Goal: Task Accomplishment & Management: Complete application form

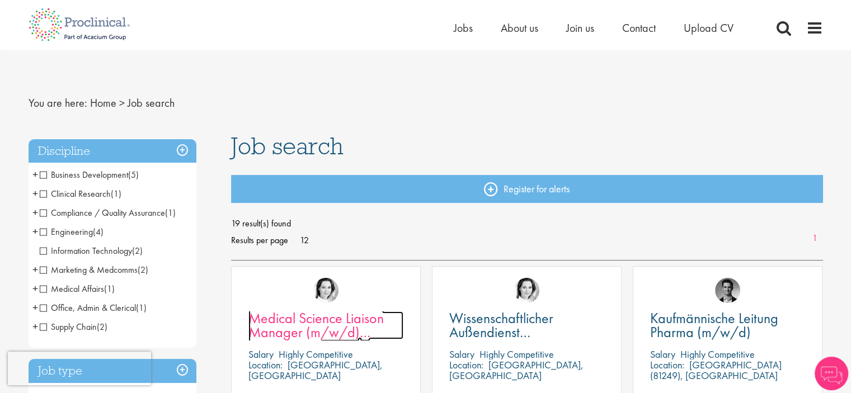
click at [357, 322] on span "Medical Science Liaison Manager (m/w/d) Nephrologie" at bounding box center [315, 332] width 135 height 47
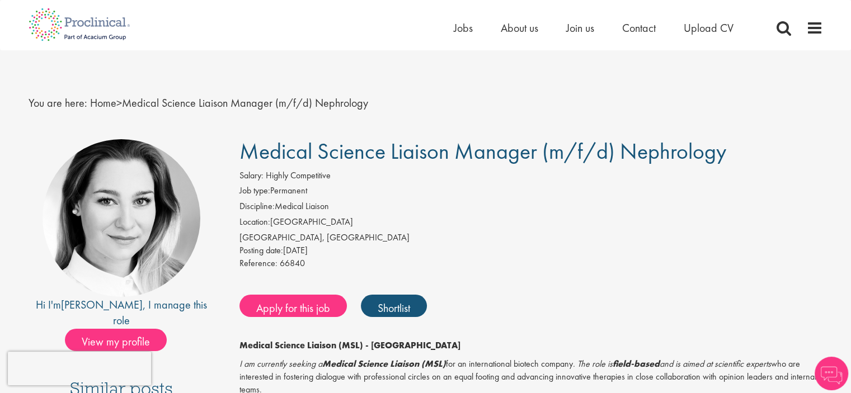
click at [577, 204] on li "Discipline: Medical Liaison" at bounding box center [531, 208] width 584 height 16
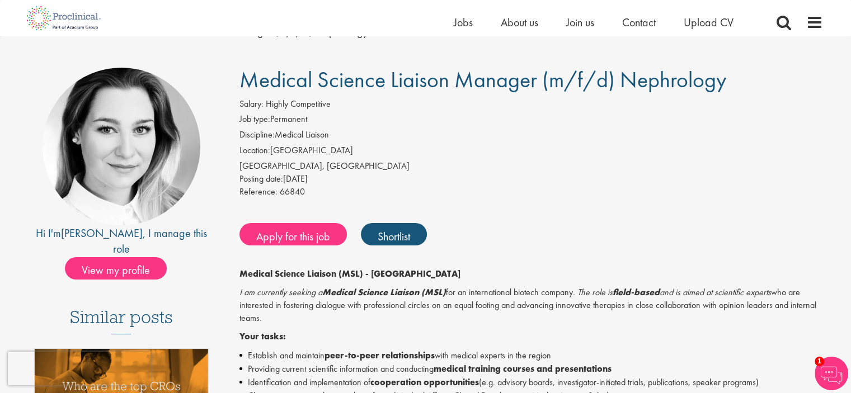
scroll to position [56, 0]
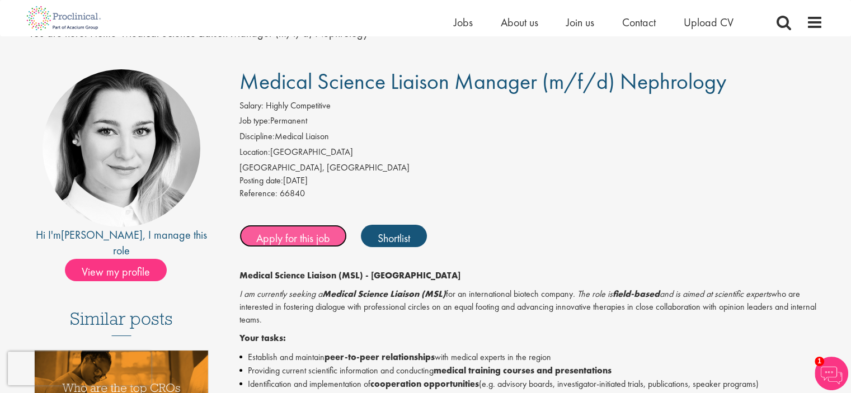
click at [294, 232] on font "Apply for this job" at bounding box center [293, 238] width 74 height 15
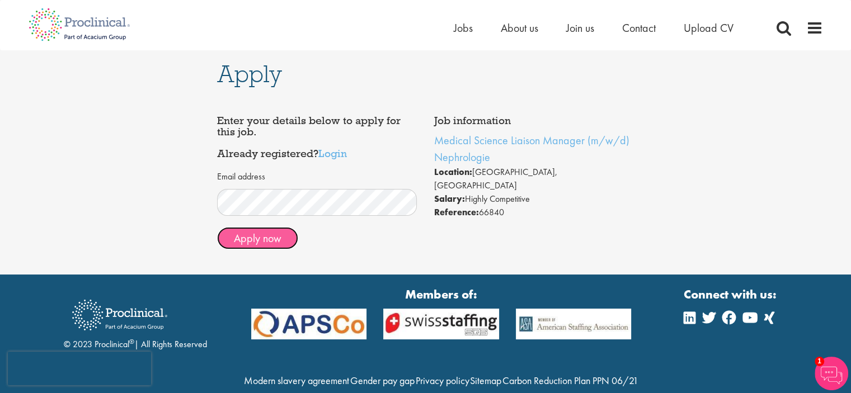
click at [272, 238] on button "Apply now" at bounding box center [257, 238] width 81 height 22
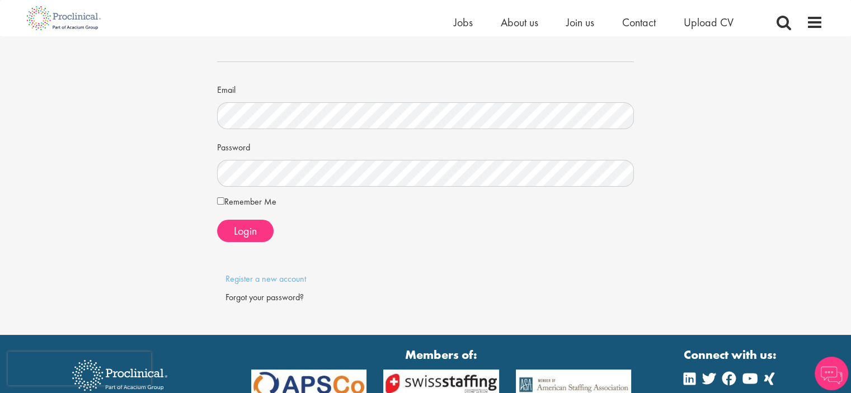
scroll to position [112, 0]
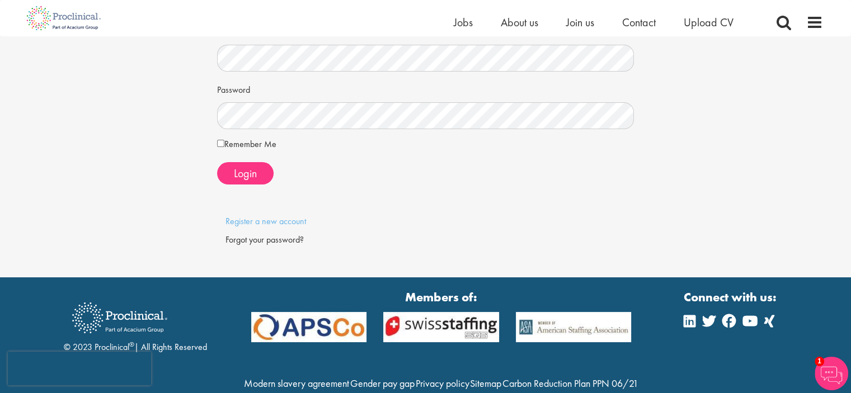
click at [232, 146] on label "Remember Me" at bounding box center [246, 144] width 59 height 13
click at [251, 177] on span "Login" at bounding box center [245, 173] width 23 height 15
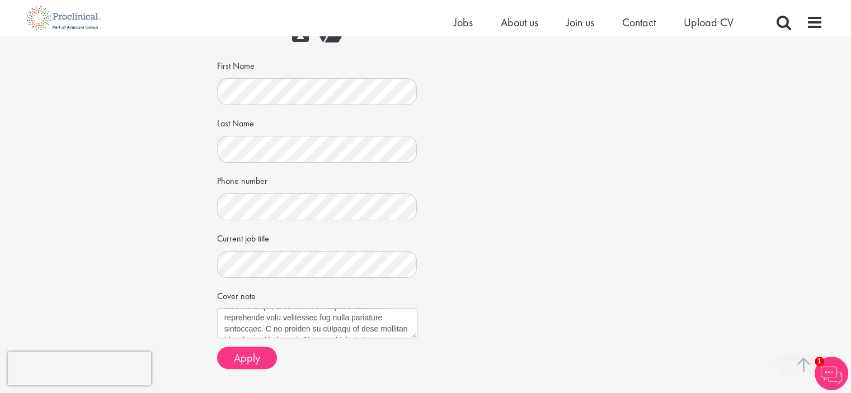
scroll to position [280, 0]
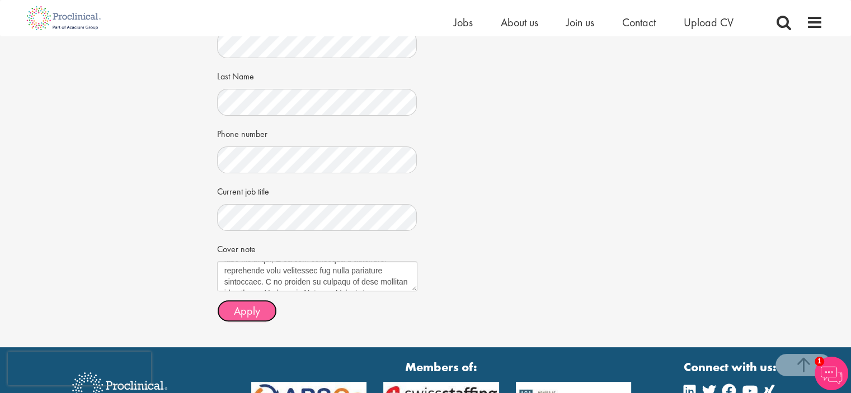
click at [246, 309] on span "Apply" at bounding box center [247, 311] width 26 height 15
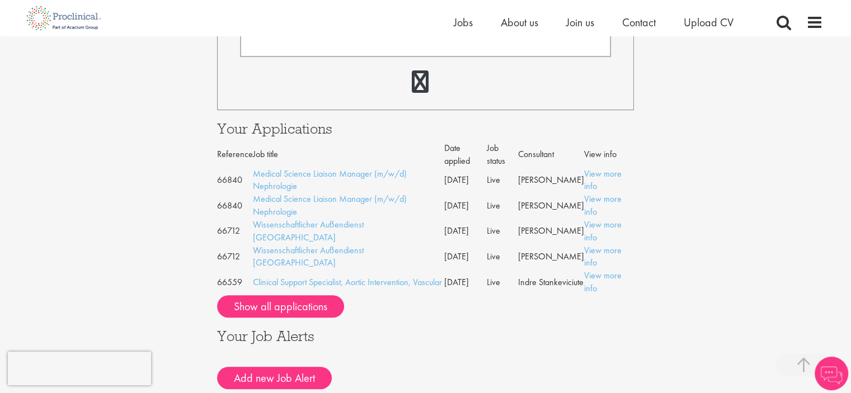
scroll to position [448, 0]
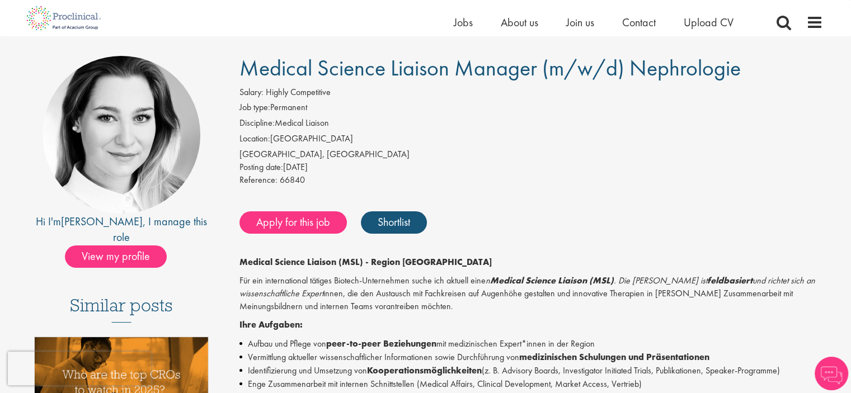
scroll to position [56, 0]
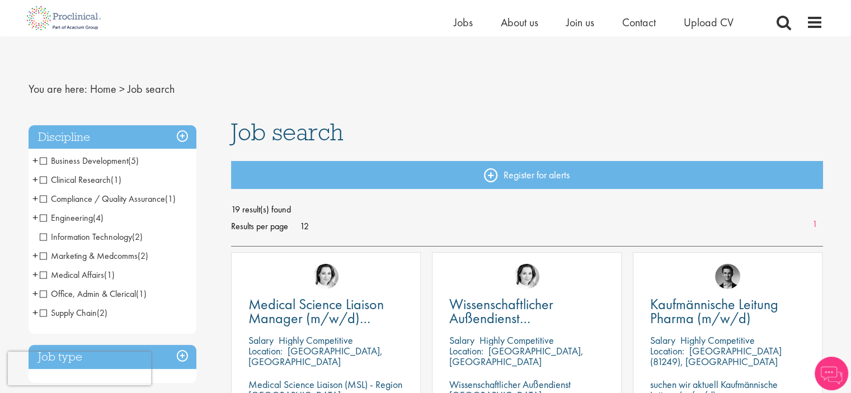
scroll to position [168, 0]
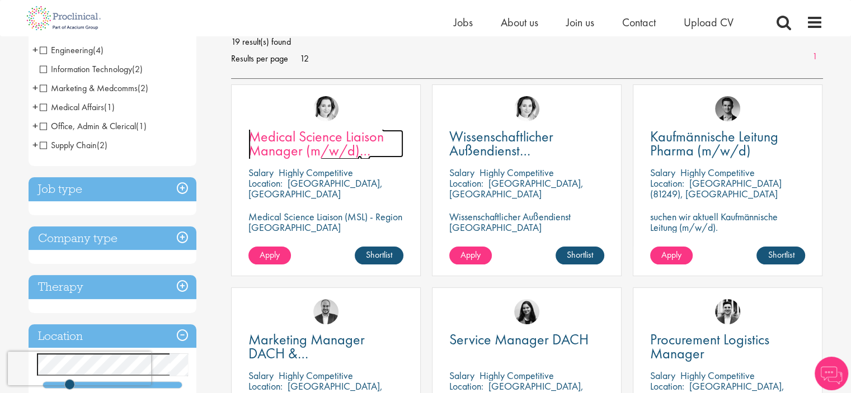
click at [322, 140] on span "Medical Science Liaison Manager (m/w/d) Nephrologie" at bounding box center [315, 150] width 135 height 47
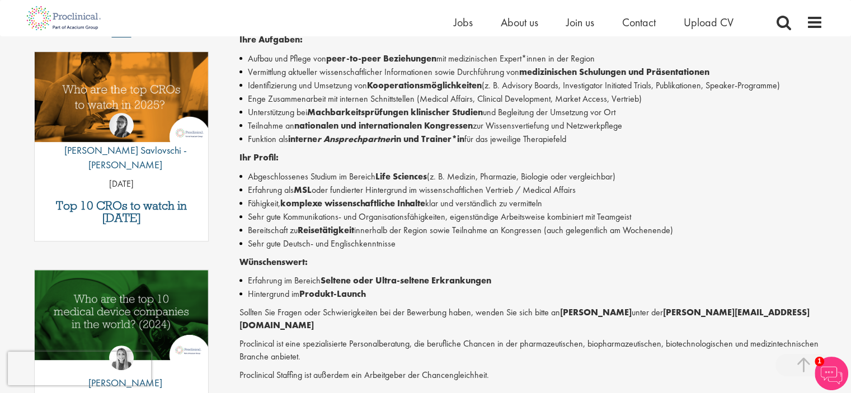
scroll to position [131, 0]
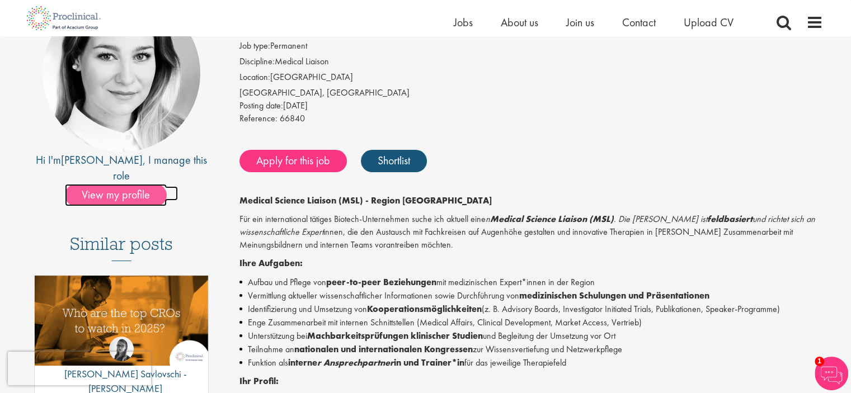
click at [140, 184] on span "View my profile" at bounding box center [116, 195] width 102 height 22
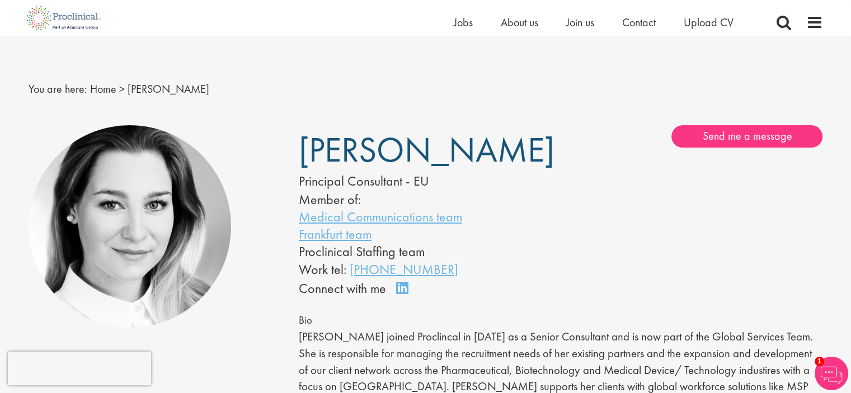
scroll to position [56, 0]
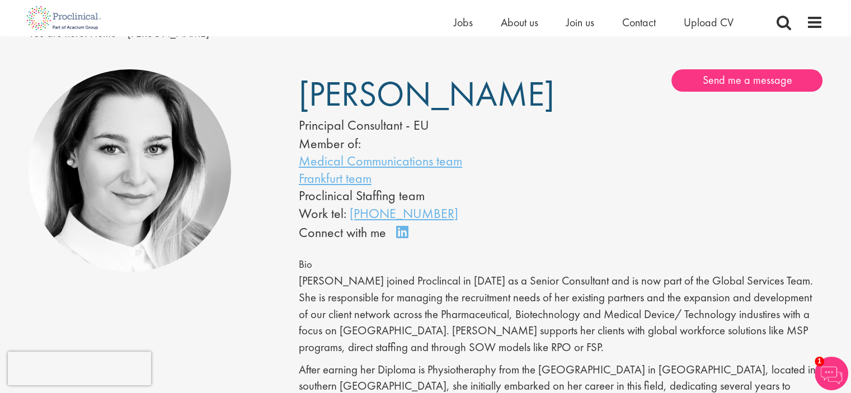
drag, startPoint x: 468, startPoint y: 213, endPoint x: 349, endPoint y: 215, distance: 118.6
click at [349, 215] on div "Work tel: +49 69 506077051" at bounding box center [413, 213] width 228 height 19
copy link "+49 69 506077051"
click at [528, 186] on div "Greta Prestel Principal Consultant - EU Member of: Medical Communications team …" at bounding box center [425, 155] width 270 height 173
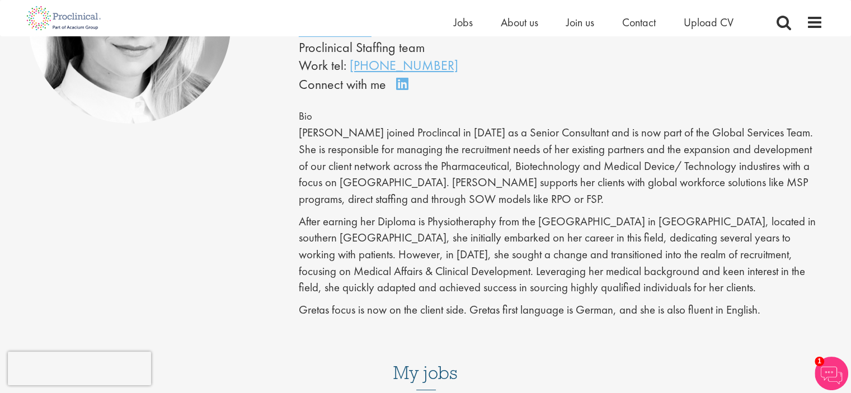
scroll to position [224, 0]
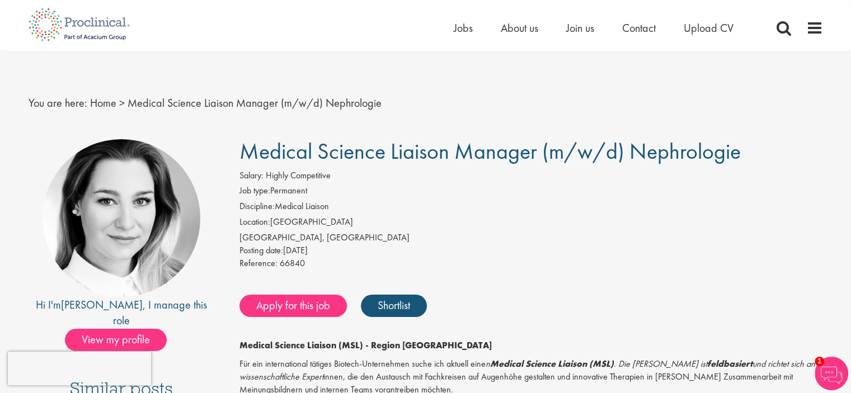
drag, startPoint x: 238, startPoint y: 152, endPoint x: 740, endPoint y: 159, distance: 501.9
copy span "Medical Science Liaison Manager (m/w/d) Nephrologie"
click at [333, 224] on li "Location: [GEOGRAPHIC_DATA]" at bounding box center [531, 224] width 584 height 16
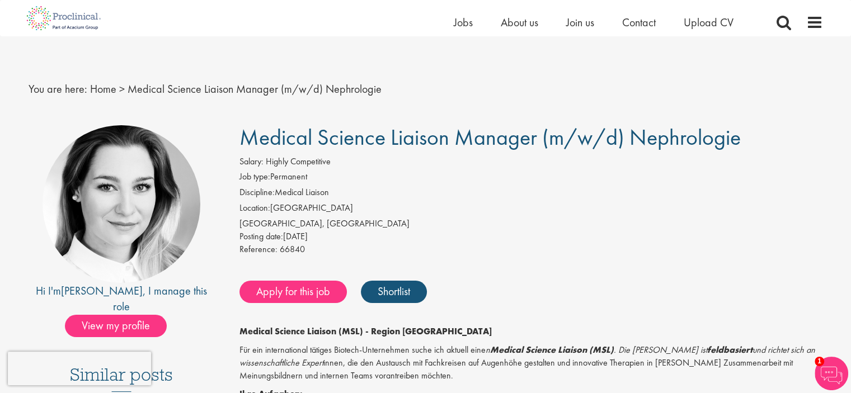
scroll to position [56, 0]
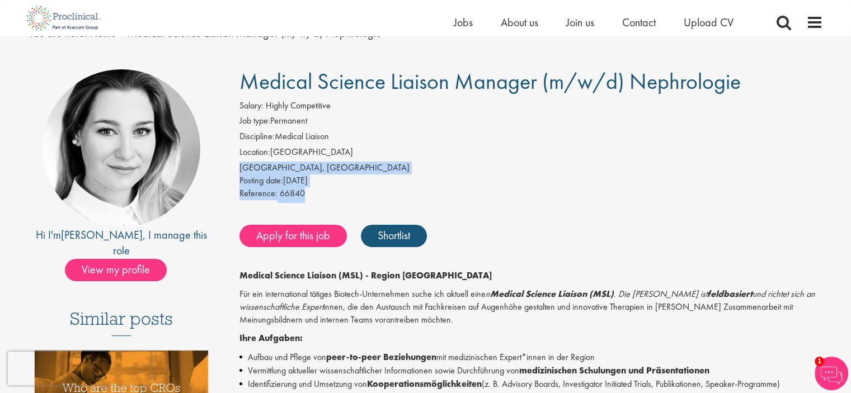
drag, startPoint x: 304, startPoint y: 193, endPoint x: 241, endPoint y: 170, distance: 66.7
click at [241, 170] on div "Salary: Highly Competitive Job type: Permanent Discipline: Medical Liaison Loca…" at bounding box center [531, 152] width 600 height 104
copy div "[GEOGRAPHIC_DATA], [GEOGRAPHIC_DATA] Posting date: [DATE] Reference: 66840"
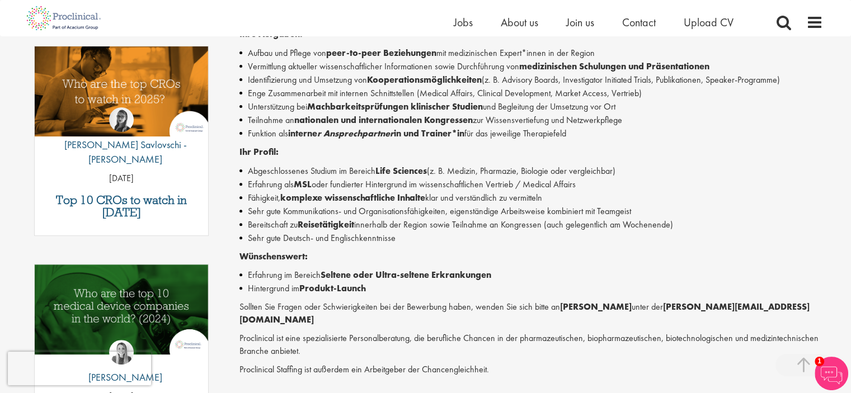
scroll to position [336, 0]
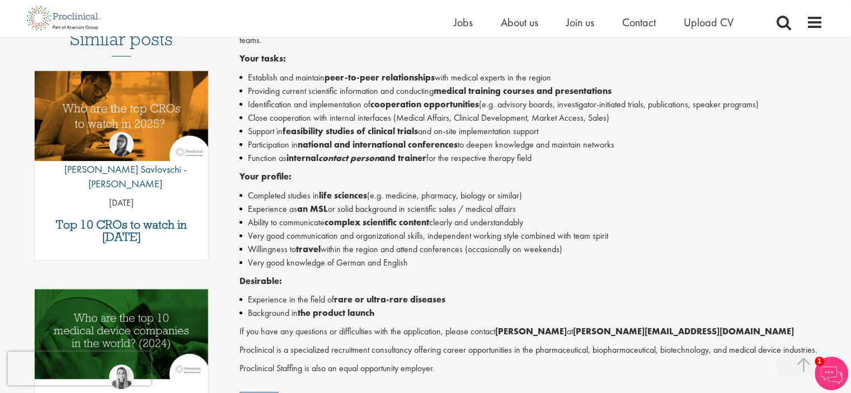
click at [432, 247] on font "within the region and attend conferences (occasionally on weekends)" at bounding box center [442, 249] width 242 height 12
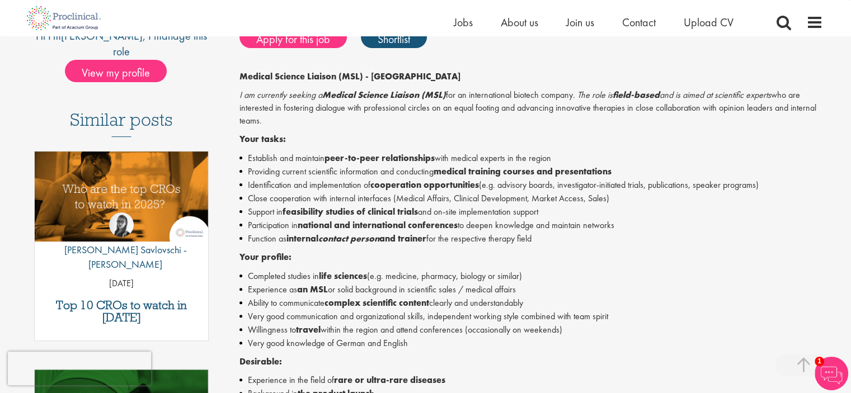
scroll to position [280, 0]
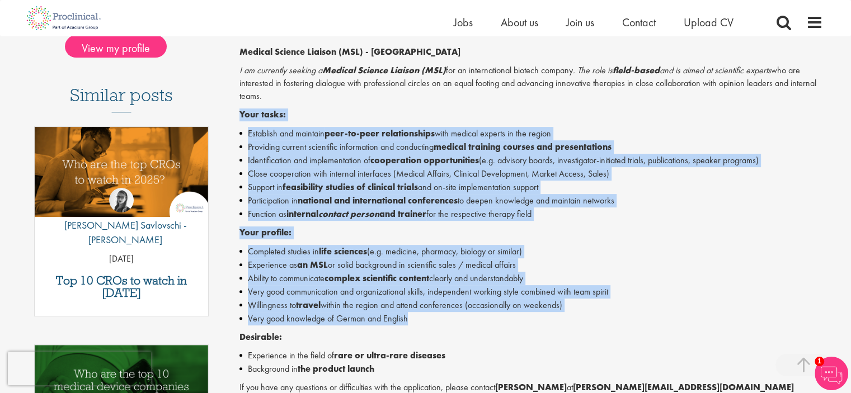
drag, startPoint x: 414, startPoint y: 318, endPoint x: 231, endPoint y: 114, distance: 274.2
click at [231, 114] on div "Medical Science Liaison Manager (m/f/d) Nephrology Salary: Highly Competitive J…" at bounding box center [527, 215] width 609 height 739
copy div "Your tasks: Establish and maintain peer-to-peer relationships with medical expe…"
